Goal: Find specific page/section: Find specific page/section

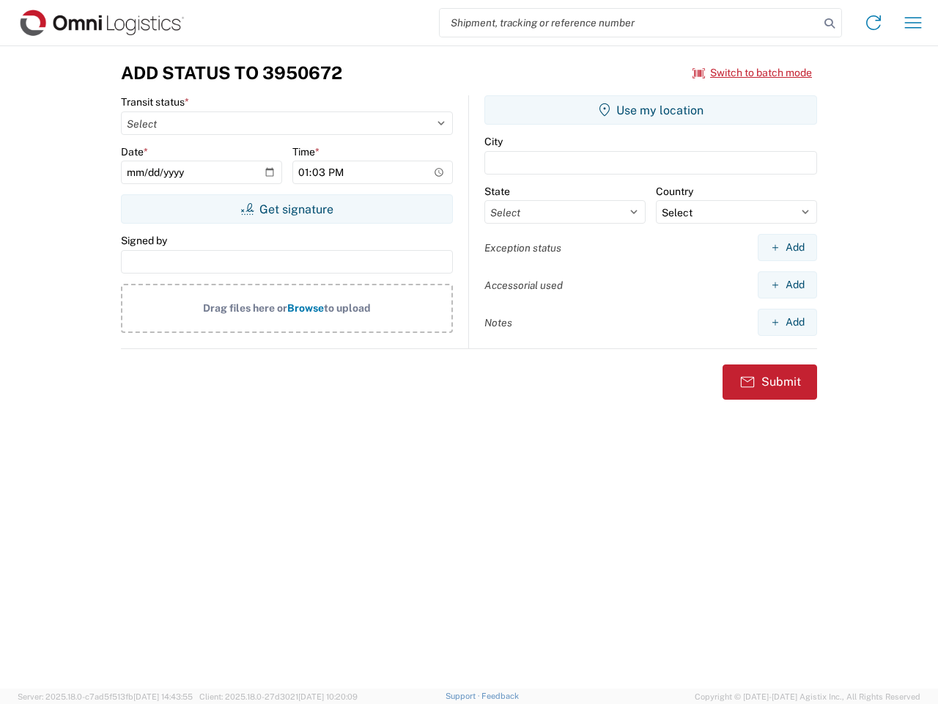
click at [630, 23] on input "search" at bounding box center [630, 23] width 380 height 28
click at [830, 23] on icon at bounding box center [830, 23] width 21 height 21
click at [874, 23] on icon at bounding box center [873, 22] width 23 height 23
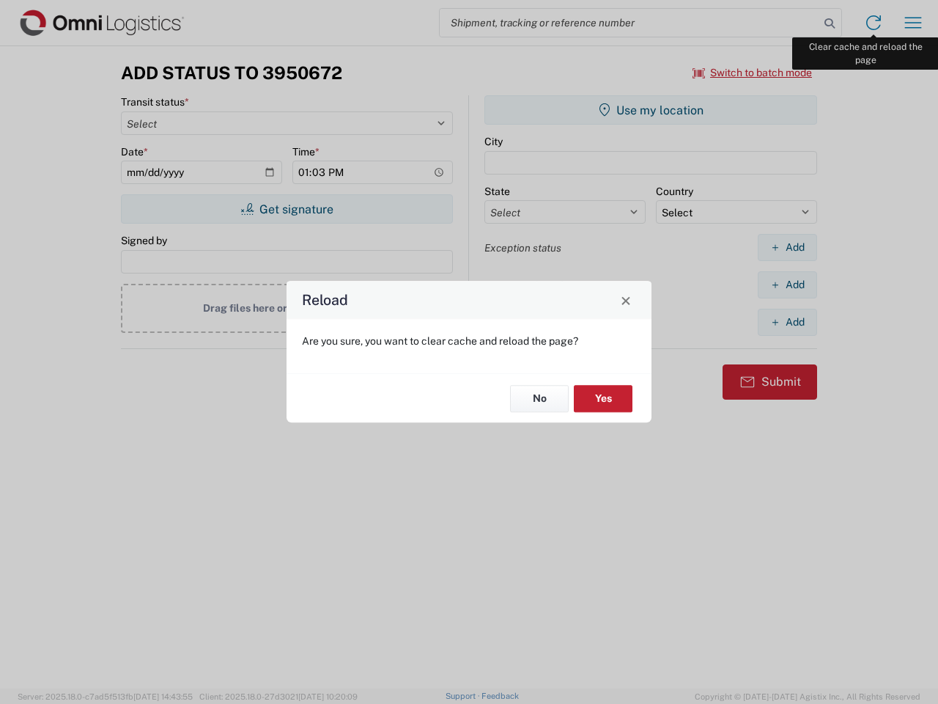
click at [913, 23] on div "Reload Are you sure, you want to clear cache and reload the page? No Yes" at bounding box center [469, 352] width 938 height 704
click at [753, 73] on div "Reload Are you sure, you want to clear cache and reload the page? No Yes" at bounding box center [469, 352] width 938 height 704
click at [287, 209] on div "Reload Are you sure, you want to clear cache and reload the page? No Yes" at bounding box center [469, 352] width 938 height 704
click at [651, 110] on div "Reload Are you sure, you want to clear cache and reload the page? No Yes" at bounding box center [469, 352] width 938 height 704
click at [787, 247] on div "Reload Are you sure, you want to clear cache and reload the page? No Yes" at bounding box center [469, 352] width 938 height 704
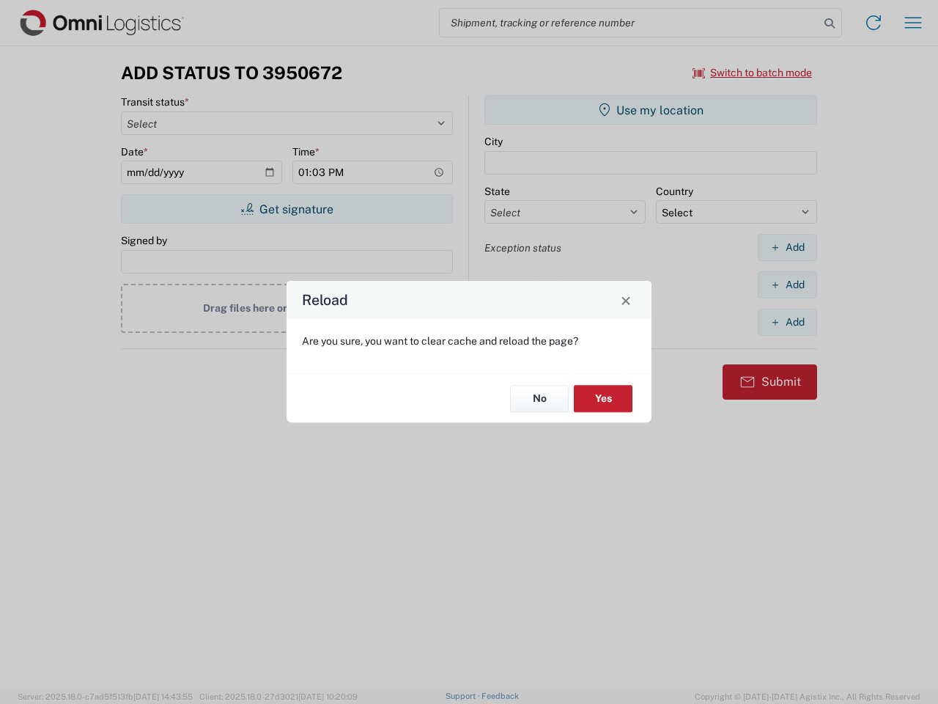
click at [787, 284] on div "Reload Are you sure, you want to clear cache and reload the page? No Yes" at bounding box center [469, 352] width 938 height 704
click at [787, 322] on div "Reload Are you sure, you want to clear cache and reload the page? No Yes" at bounding box center [469, 352] width 938 height 704
